Goal: Check status

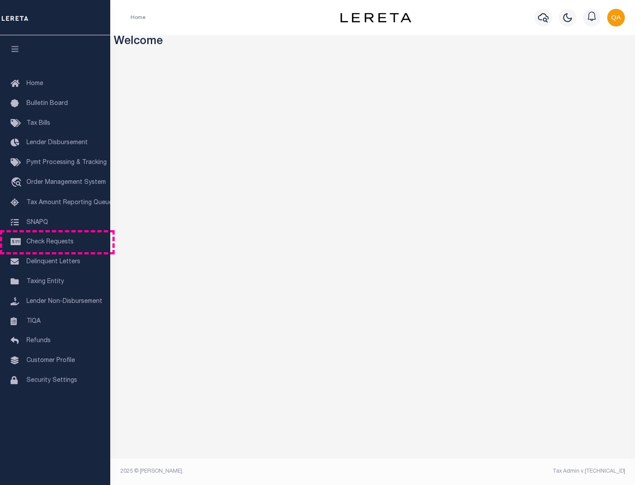
click at [55, 242] on span "Check Requests" at bounding box center [49, 242] width 47 height 6
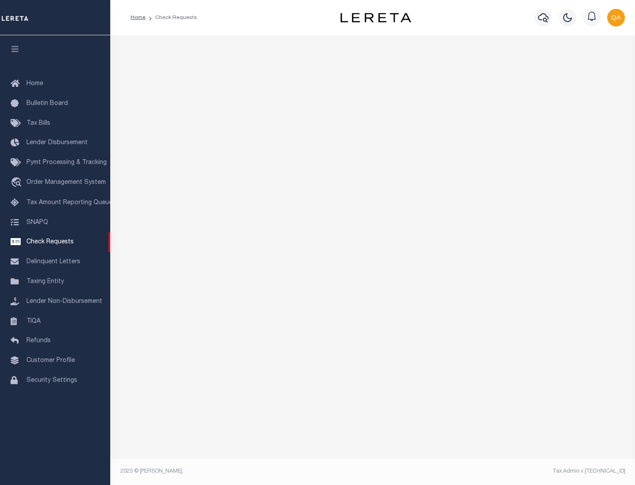
select select "50"
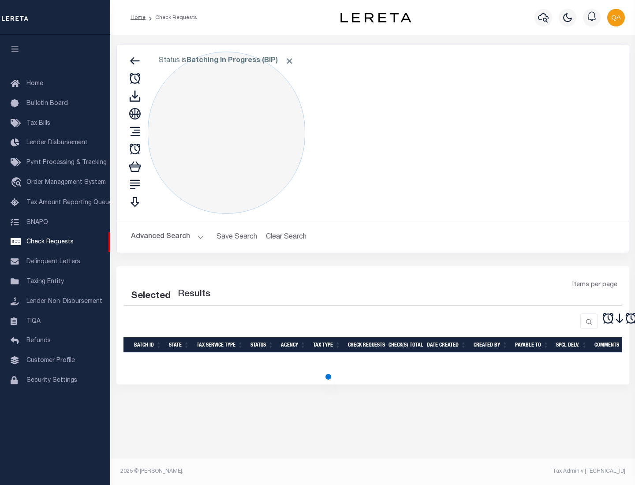
select select "50"
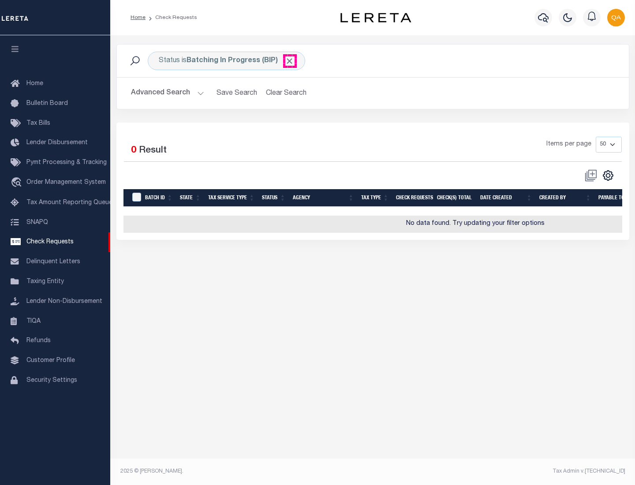
click at [290, 61] on span "Click to Remove" at bounding box center [289, 60] width 9 height 9
